Goal: Check status: Check status

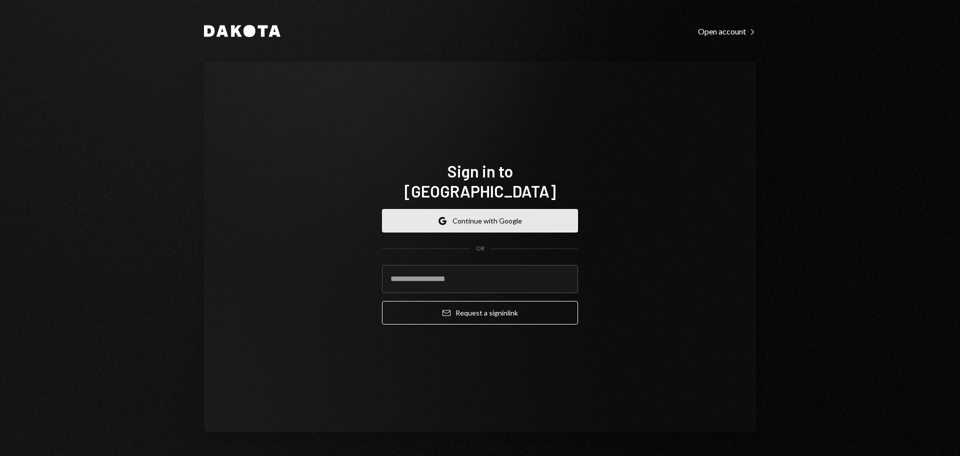
click at [454, 209] on button "Google Continue with Google" at bounding box center [480, 220] width 196 height 23
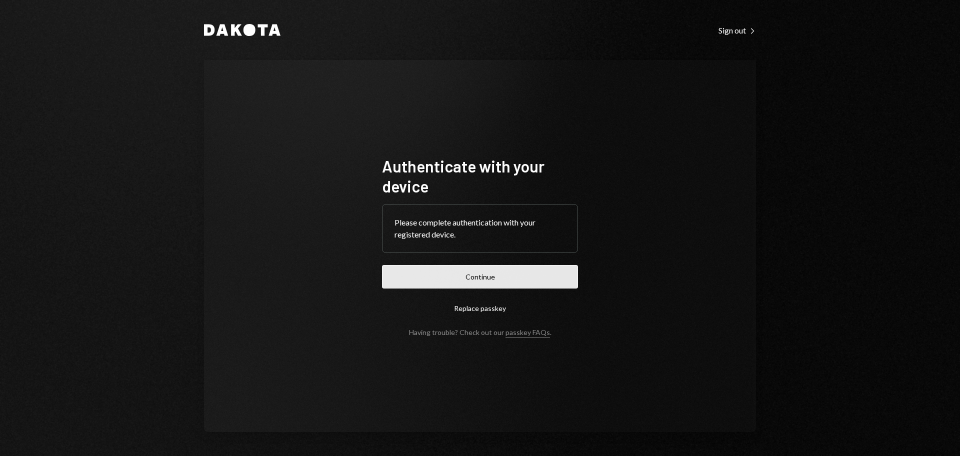
click at [545, 273] on button "Continue" at bounding box center [480, 276] width 196 height 23
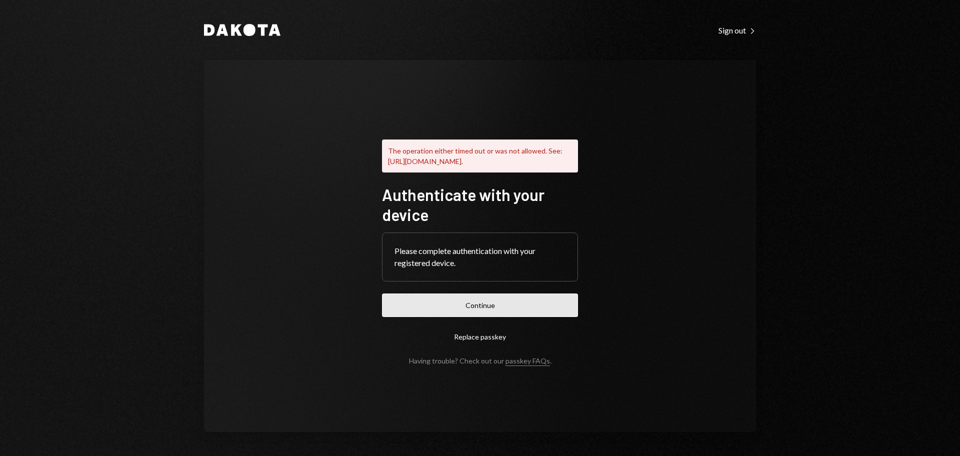
click at [518, 312] on button "Continue" at bounding box center [480, 304] width 196 height 23
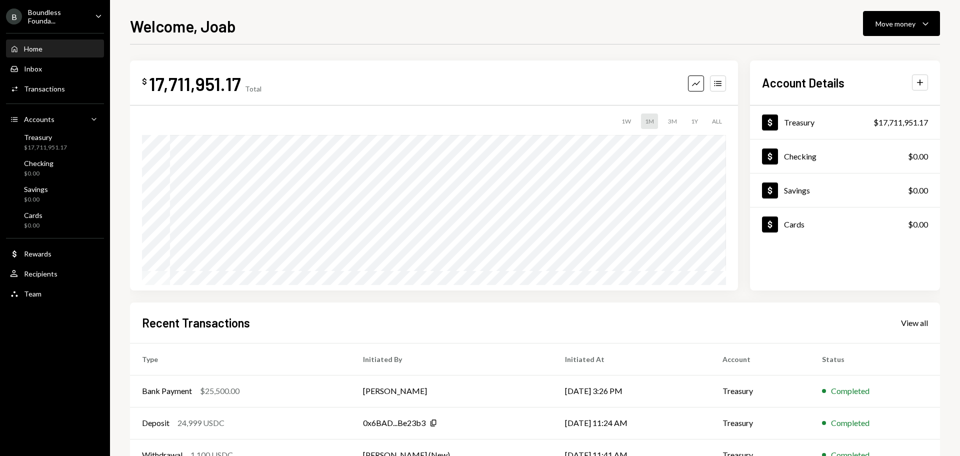
click at [59, 22] on div "Boundless Founda..." at bounding box center [57, 16] width 59 height 17
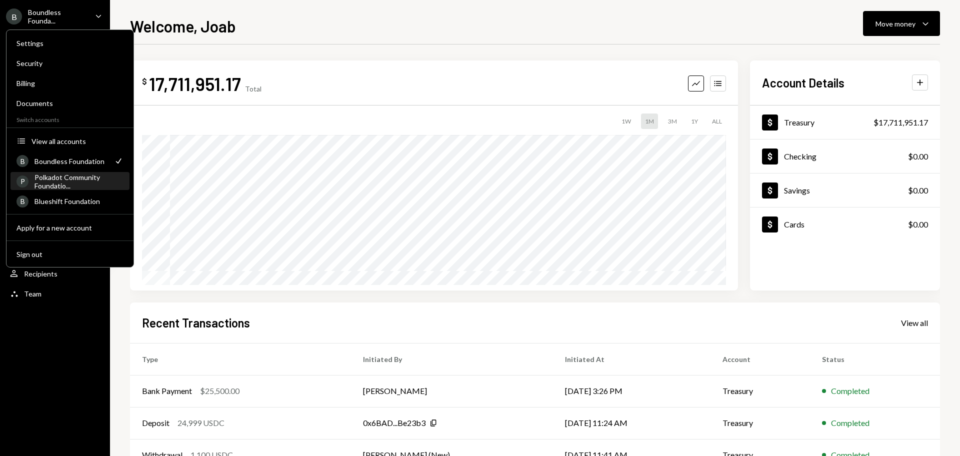
click at [71, 179] on div "Polkadot Community Foundatio..." at bounding box center [78, 181] width 89 height 17
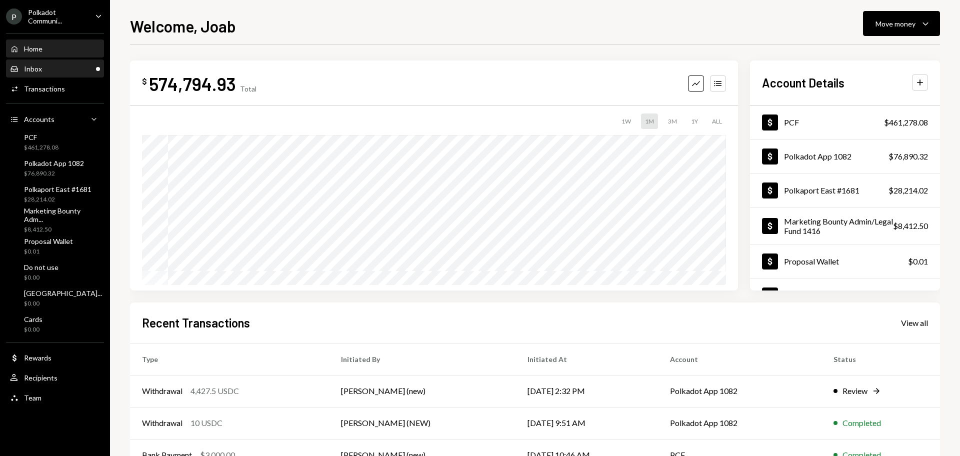
click at [48, 70] on div "Inbox Inbox" at bounding box center [55, 68] width 90 height 9
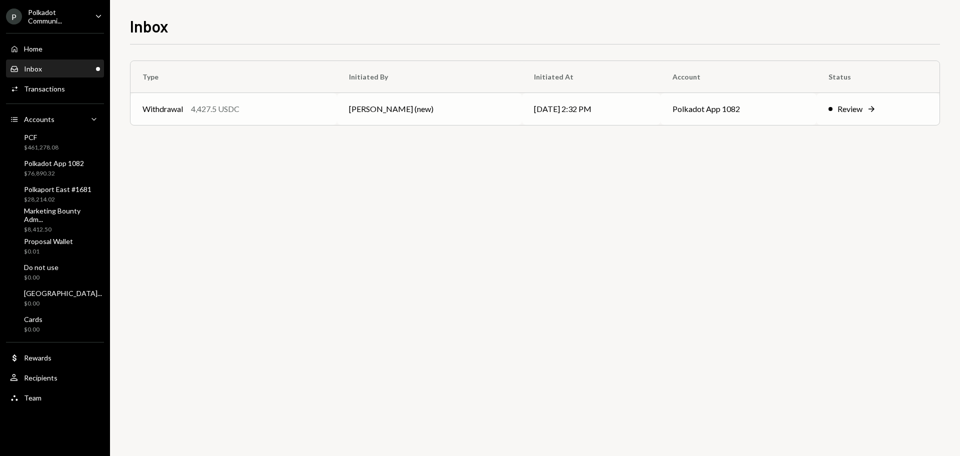
click at [855, 109] on div "Review" at bounding box center [849, 109] width 25 height 12
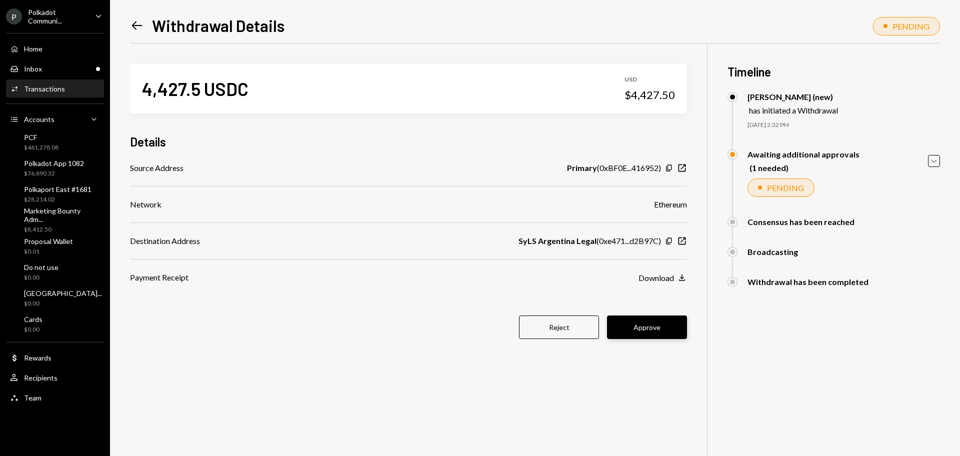
click at [636, 327] on button "Approve" at bounding box center [647, 326] width 80 height 23
